Goal: Transaction & Acquisition: Purchase product/service

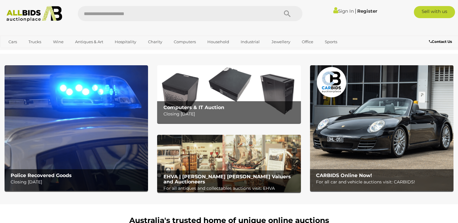
click at [340, 11] on link "Sign In" at bounding box center [343, 11] width 21 height 6
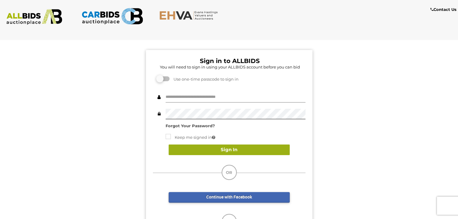
type input "*******"
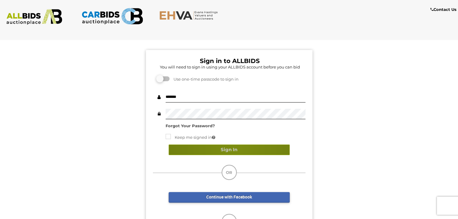
click at [235, 148] on button "Sign In" at bounding box center [229, 149] width 121 height 11
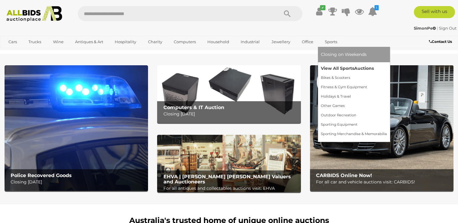
click at [336, 68] on link "View All Sports Auctions" at bounding box center [354, 68] width 66 height 9
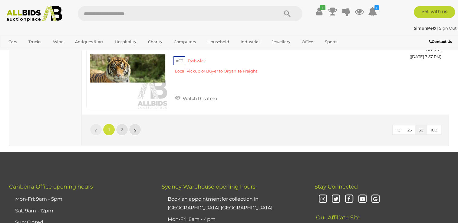
scroll to position [4691, 0]
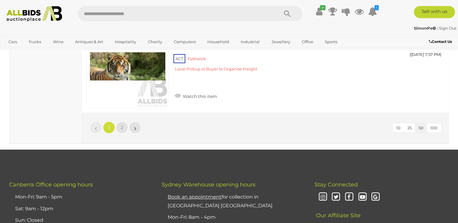
click at [432, 126] on span "100" at bounding box center [433, 128] width 7 height 5
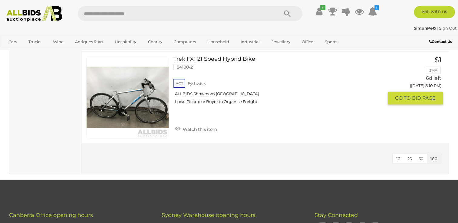
scroll to position [6275, 0]
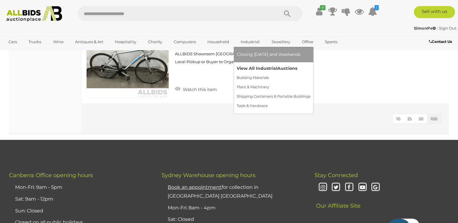
click at [257, 67] on link "View All Industrial Auctions" at bounding box center [274, 68] width 74 height 9
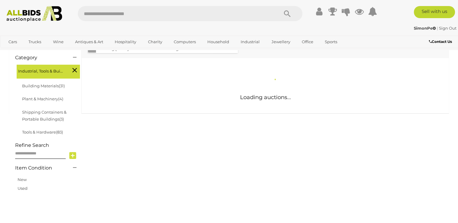
scroll to position [91, 0]
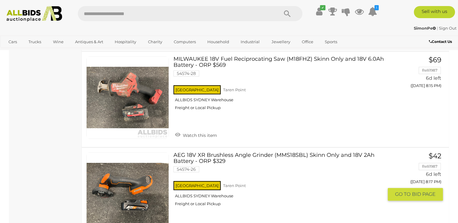
scroll to position [7293, 0]
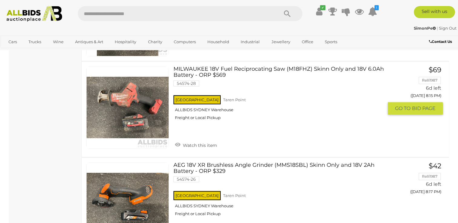
click at [134, 85] on link at bounding box center [127, 107] width 83 height 83
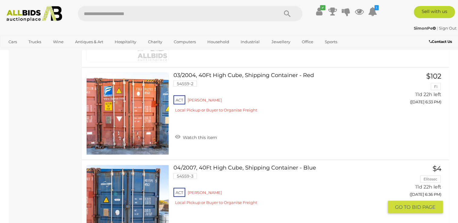
scroll to position [7938, 0]
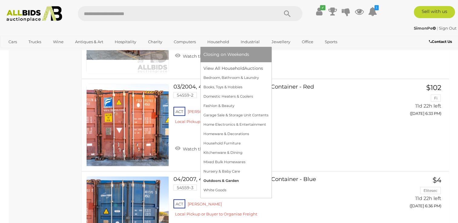
click at [215, 181] on link "Outdoors & Garden" at bounding box center [235, 180] width 65 height 9
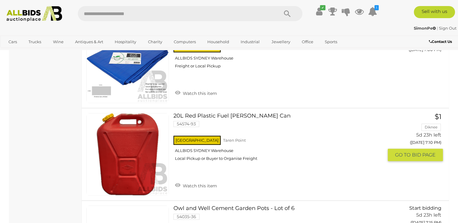
scroll to position [635, 0]
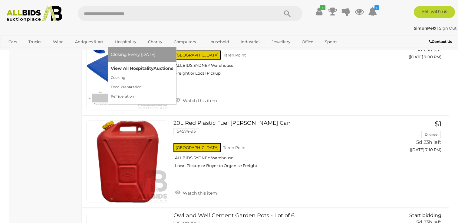
click at [127, 69] on link "View All Hospitality Auctions" at bounding box center [142, 68] width 62 height 9
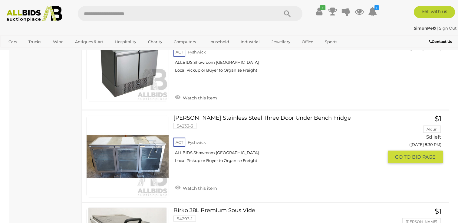
scroll to position [1035, 0]
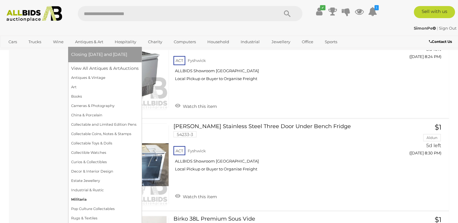
click at [83, 201] on link "Militaria" at bounding box center [104, 199] width 67 height 9
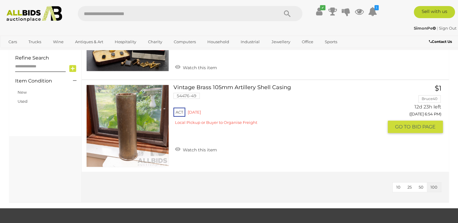
scroll to position [454, 0]
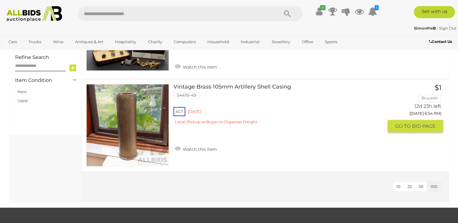
click at [201, 84] on link "Vintage Brass 105mm Artillery Shell Casing 54476-49 ACT [GEOGRAPHIC_DATA]" at bounding box center [280, 106] width 205 height 45
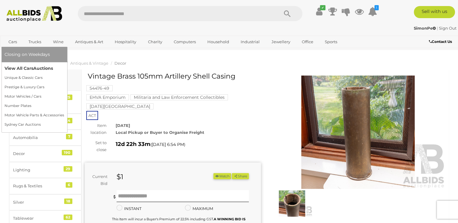
click at [15, 67] on link "View All Cars Auctions" at bounding box center [35, 68] width 60 height 9
